Goal: Task Accomplishment & Management: Complete application form

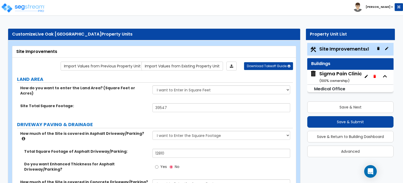
select select "2"
select select "1"
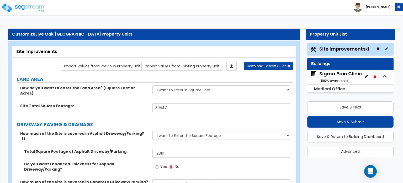
select select "1"
select select "2"
select select "1"
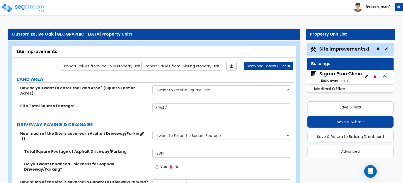
select select "3"
select select "2"
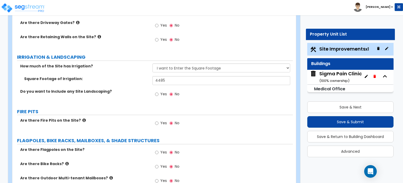
scroll to position [895, 0]
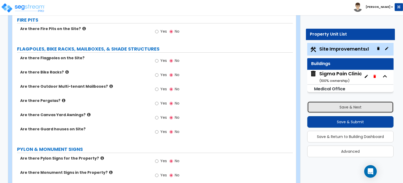
click at [345, 103] on button "Save & Next" at bounding box center [351, 107] width 86 height 12
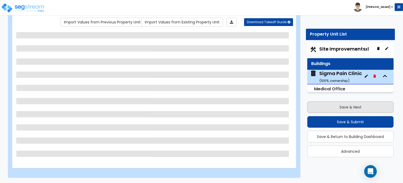
scroll to position [43, 0]
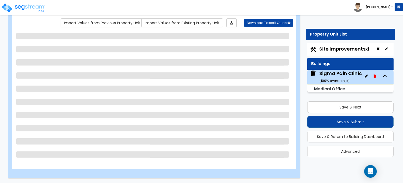
select select "5"
select select "1"
select select "3"
select select "1"
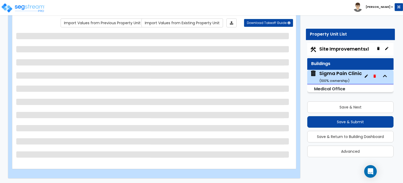
select select "2"
select select "3"
select select "2"
select select "1"
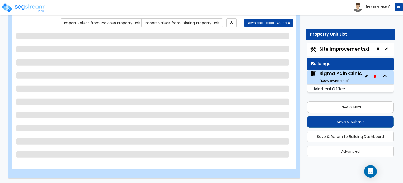
select select "2"
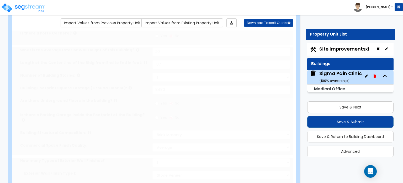
radio input "true"
select select "3"
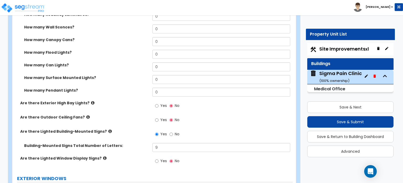
scroll to position [473, 0]
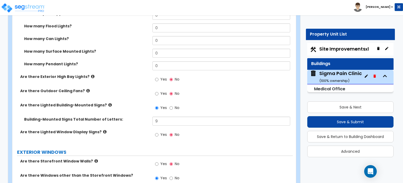
click at [95, 159] on icon at bounding box center [96, 161] width 3 height 4
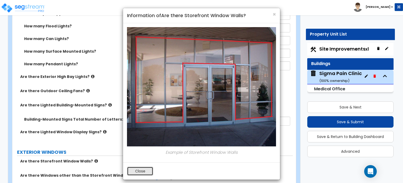
click at [132, 169] on button "Close" at bounding box center [140, 170] width 26 height 9
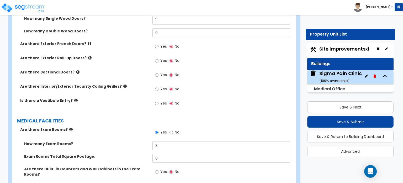
scroll to position [814, 0]
